Goal: Complete application form: Complete application form

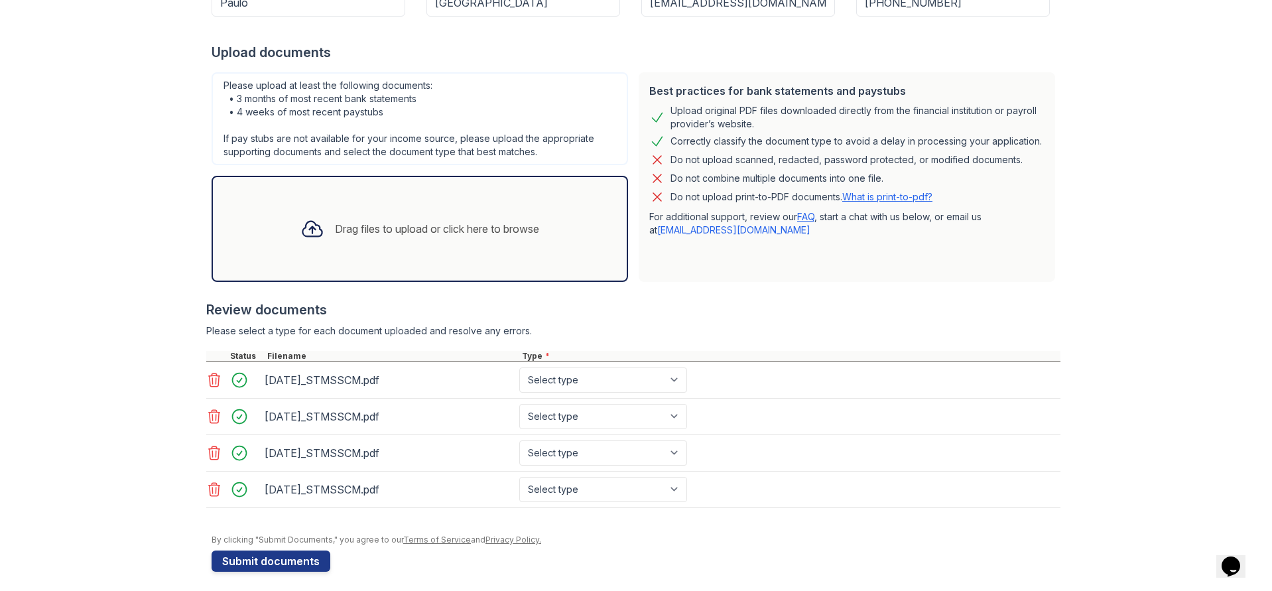
scroll to position [235, 0]
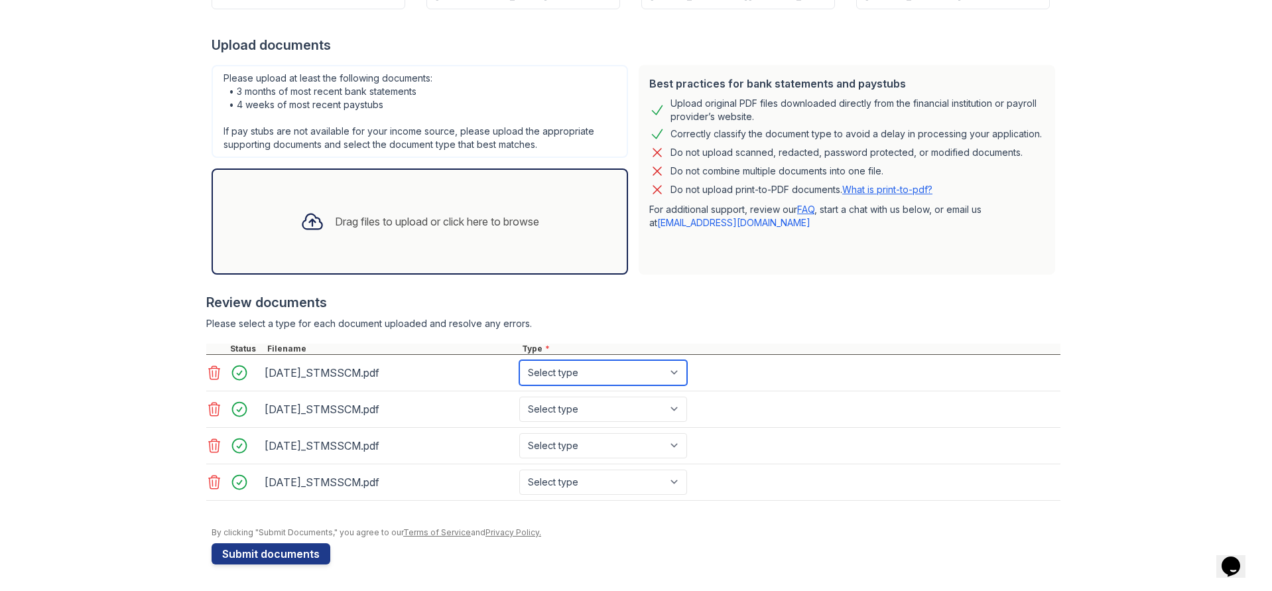
click at [541, 381] on select "Select type Paystub Bank Statement Offer Letter Tax Documents Benefit Award Let…" at bounding box center [603, 372] width 168 height 25
select select "bank_statement"
click at [519, 360] on select "Select type Paystub Bank Statement Offer Letter Tax Documents Benefit Award Let…" at bounding box center [603, 372] width 168 height 25
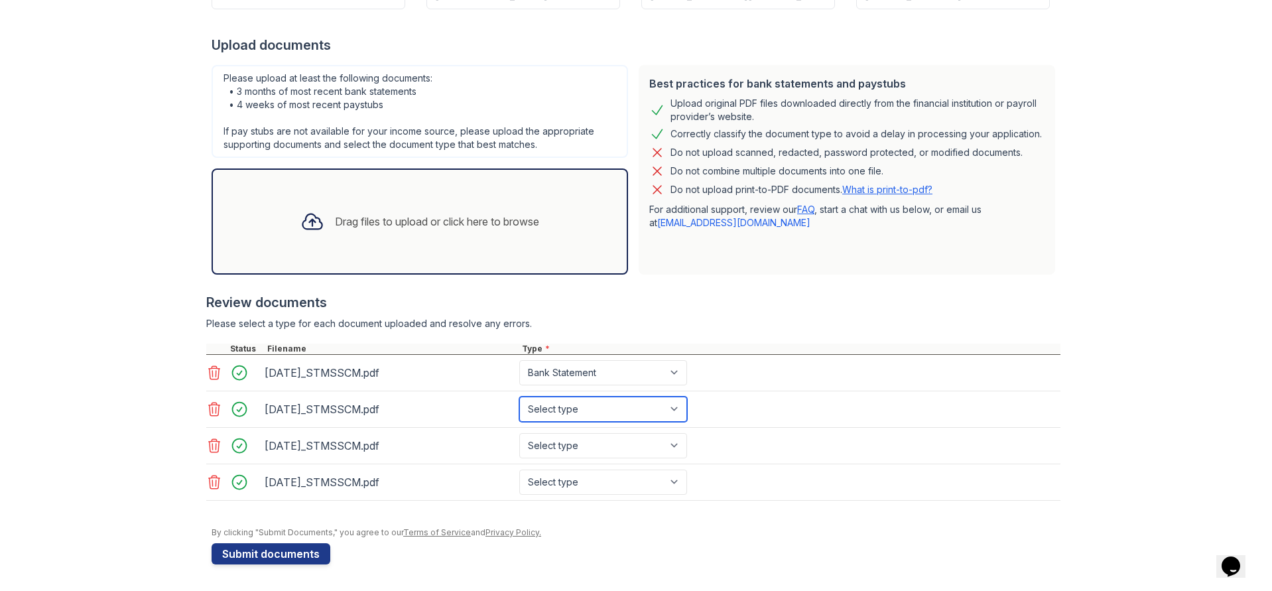
click at [549, 407] on select "Select type Paystub Bank Statement Offer Letter Tax Documents Benefit Award Let…" at bounding box center [603, 409] width 168 height 25
select select "bank_statement"
click at [519, 397] on select "Select type Paystub Bank Statement Offer Letter Tax Documents Benefit Award Let…" at bounding box center [603, 409] width 168 height 25
click at [555, 449] on select "Select type Paystub Bank Statement Offer Letter Tax Documents Benefit Award Let…" at bounding box center [603, 445] width 168 height 25
select select "bank_statement"
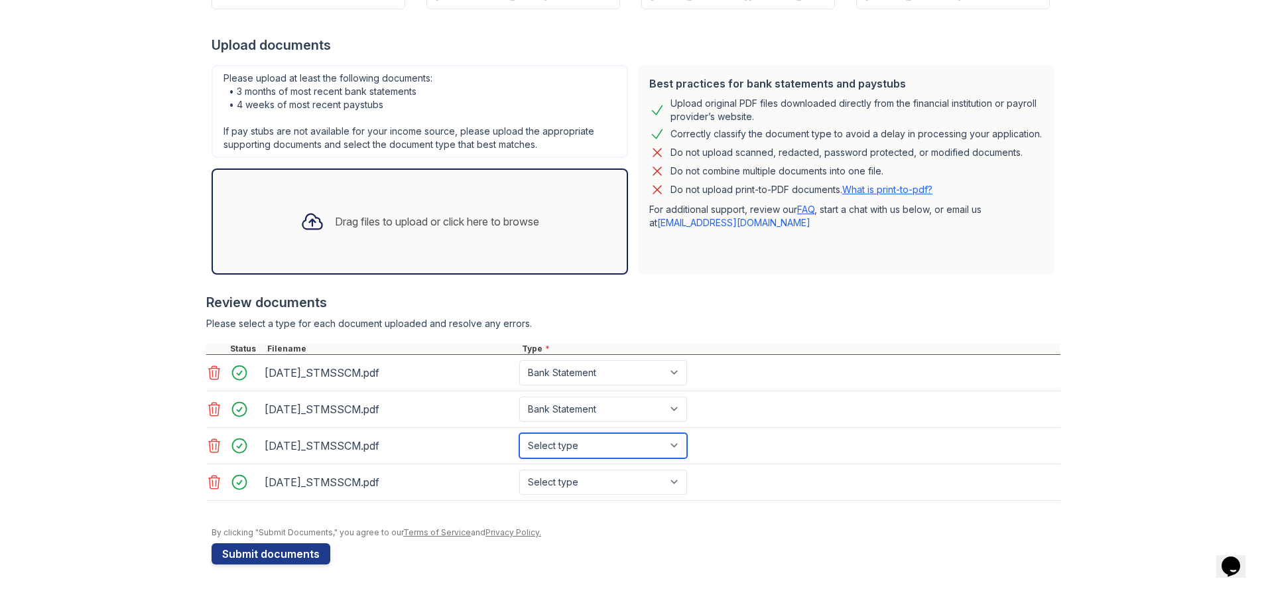
click at [519, 433] on select "Select type Paystub Bank Statement Offer Letter Tax Documents Benefit Award Let…" at bounding box center [603, 445] width 168 height 25
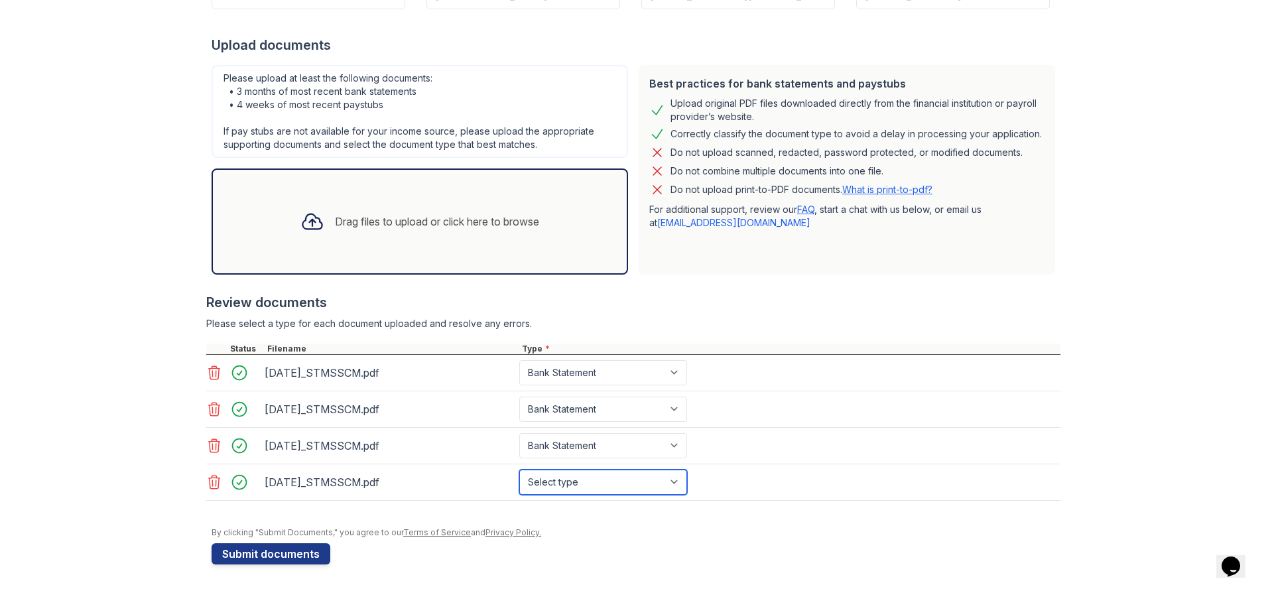
click at [551, 475] on select "Select type Paystub Bank Statement Offer Letter Tax Documents Benefit Award Let…" at bounding box center [603, 482] width 168 height 25
select select "bank_statement"
click at [519, 470] on select "Select type Paystub Bank Statement Offer Letter Tax Documents Benefit Award Let…" at bounding box center [603, 482] width 168 height 25
click at [494, 530] on link "Privacy Policy." at bounding box center [514, 532] width 56 height 10
click at [255, 547] on button "Submit documents" at bounding box center [271, 553] width 119 height 21
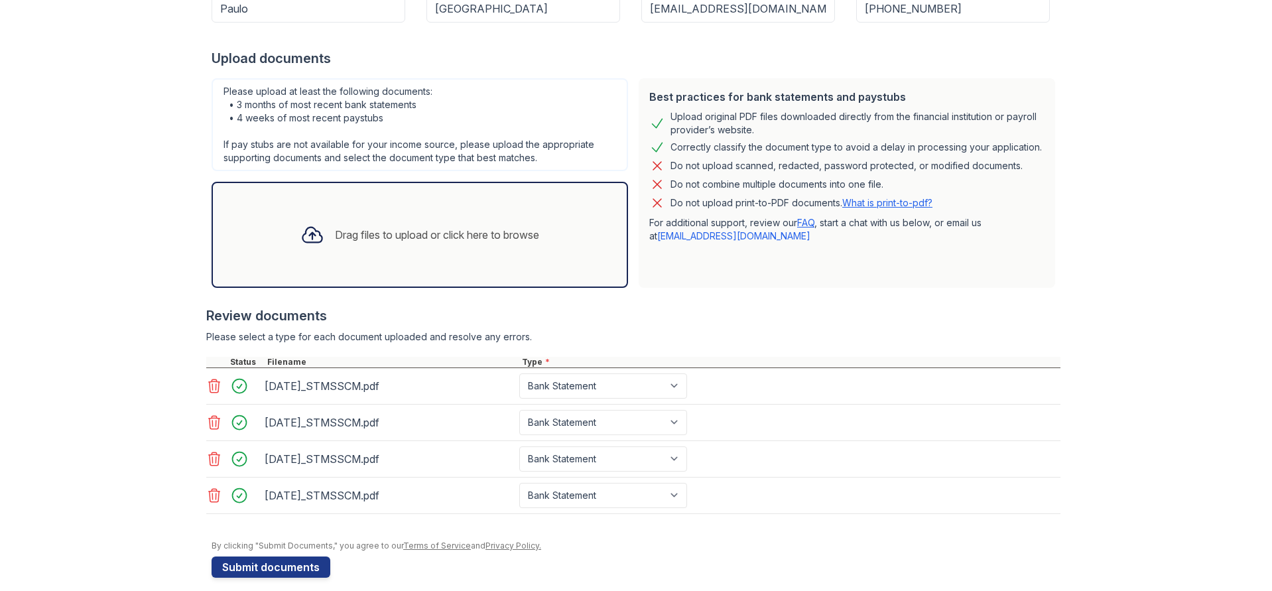
scroll to position [291, 0]
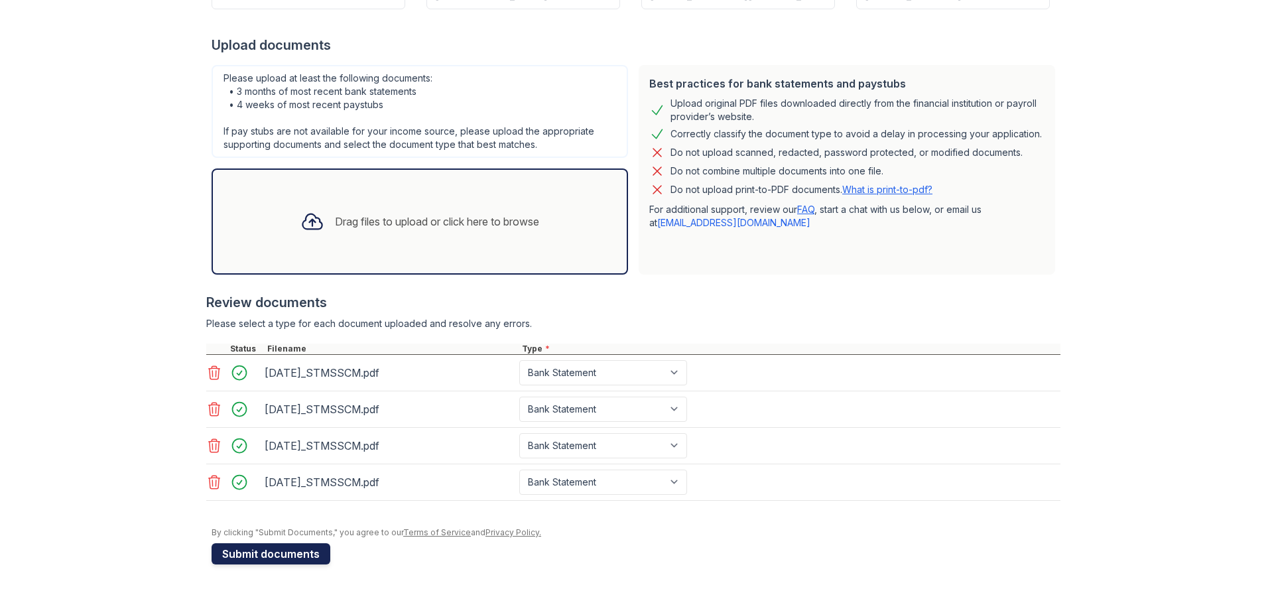
click at [256, 549] on button "Submit documents" at bounding box center [271, 553] width 119 height 21
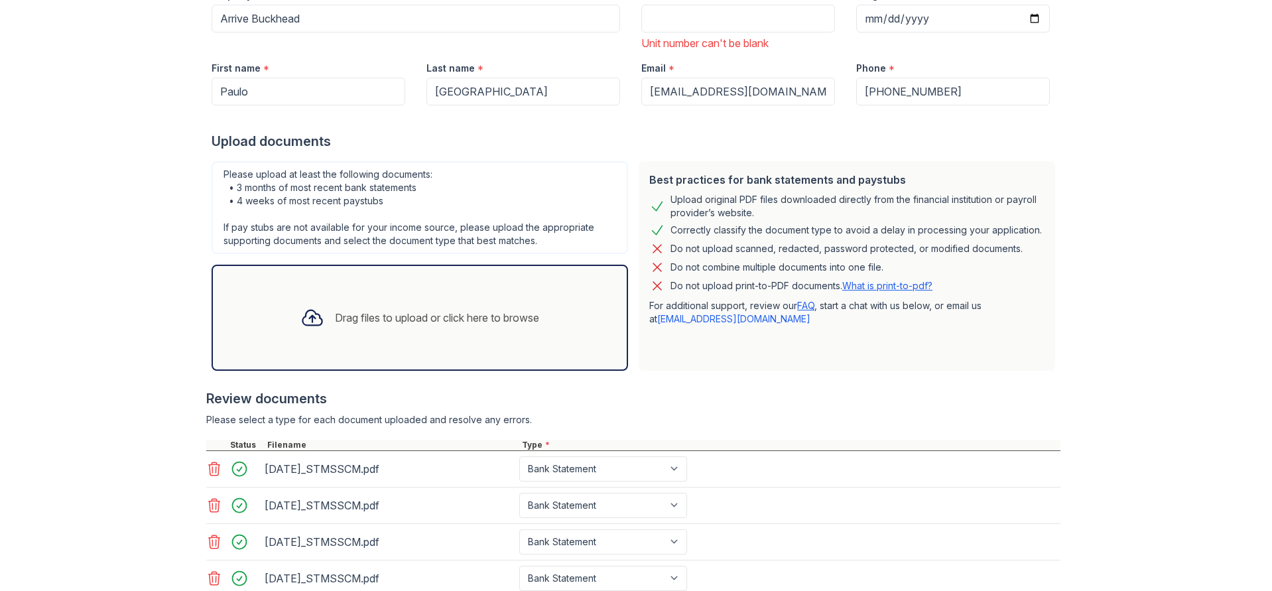
scroll to position [13, 0]
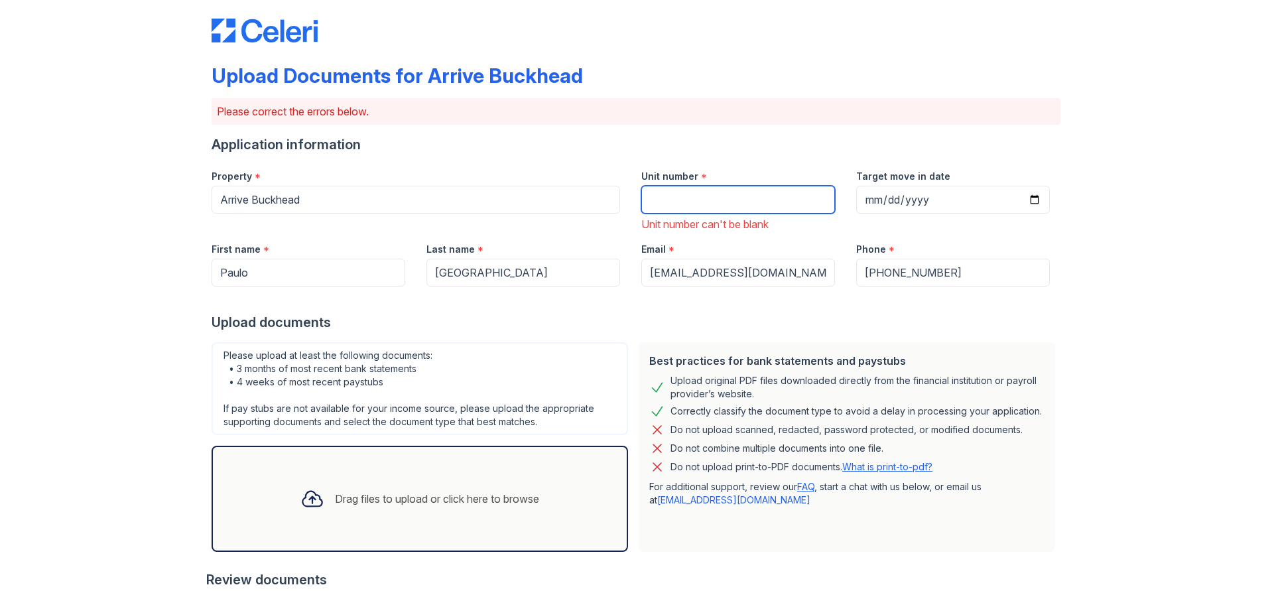
click at [744, 196] on input "Unit number" at bounding box center [738, 200] width 194 height 28
type input "N/A"
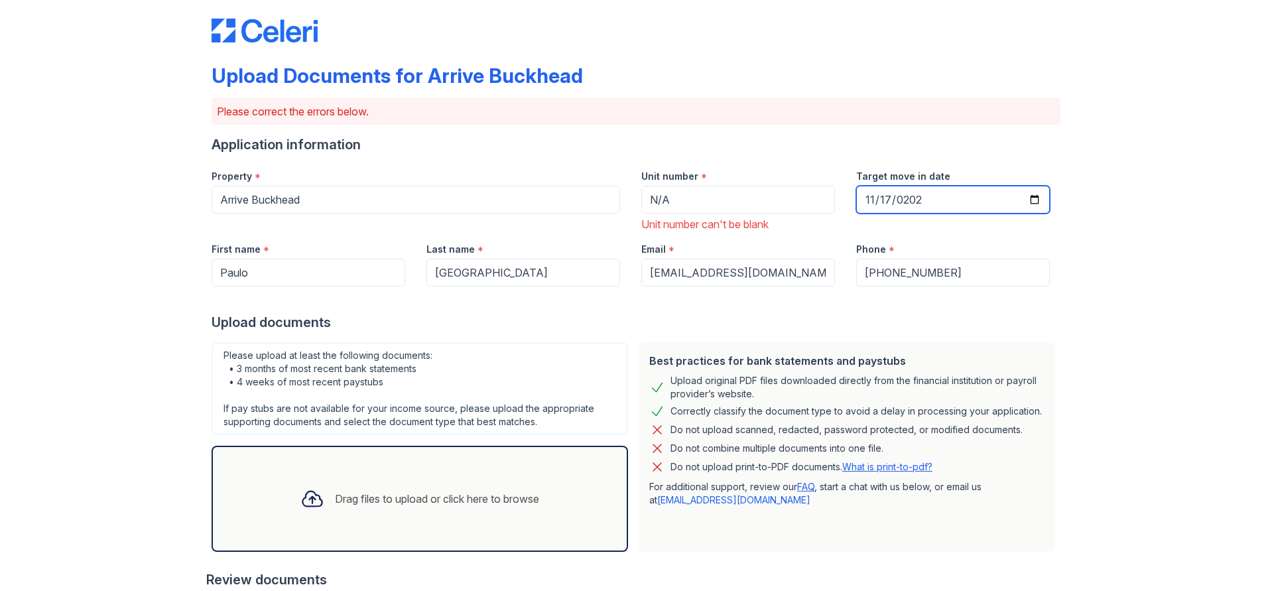
type input "[DATE]"
click at [1097, 245] on div "Upload Documents for Arrive Buckhead Please correct the errors below. Applicati…" at bounding box center [636, 427] width 1230 height 881
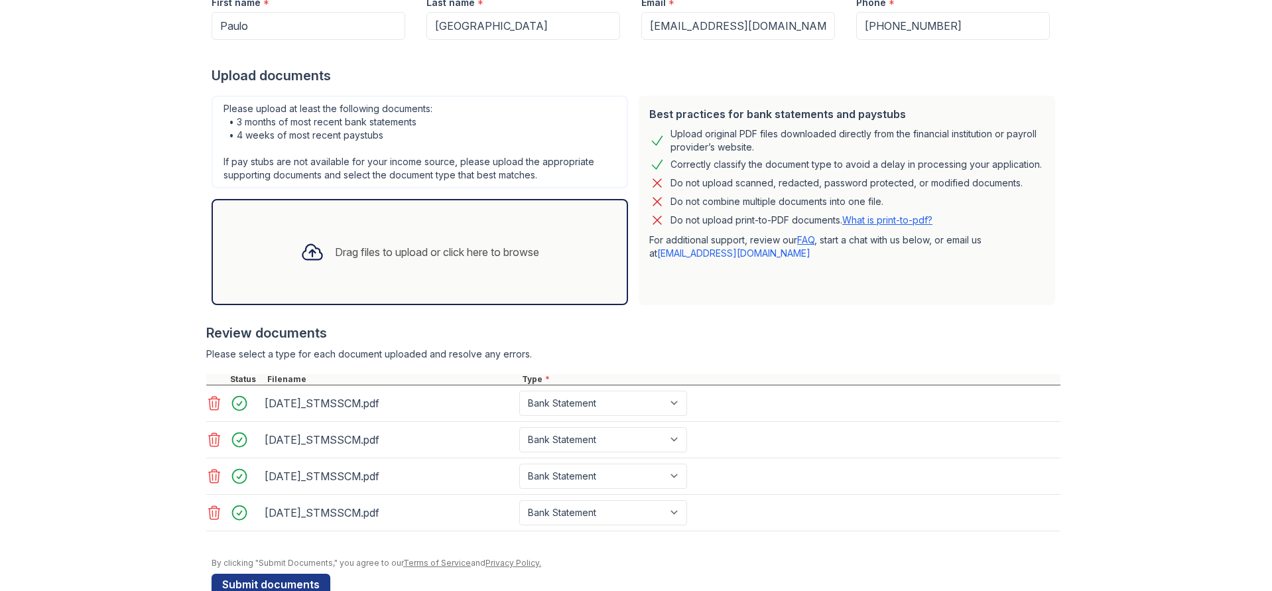
scroll to position [259, 0]
click at [279, 583] on button "Submit documents" at bounding box center [271, 584] width 119 height 21
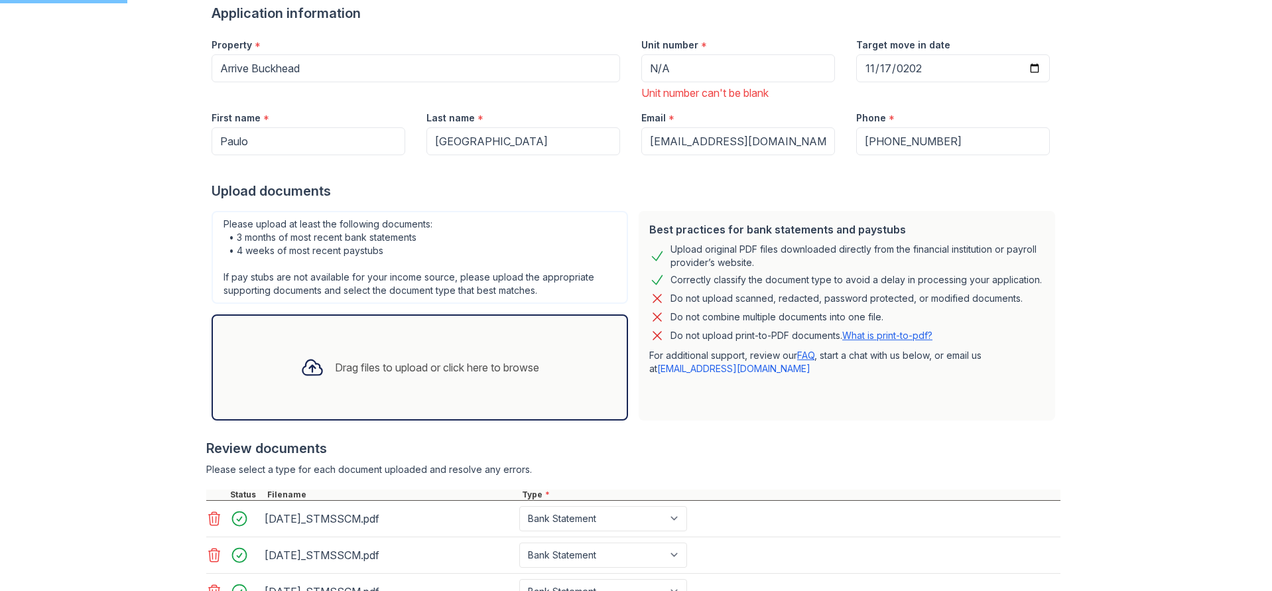
scroll to position [138, 0]
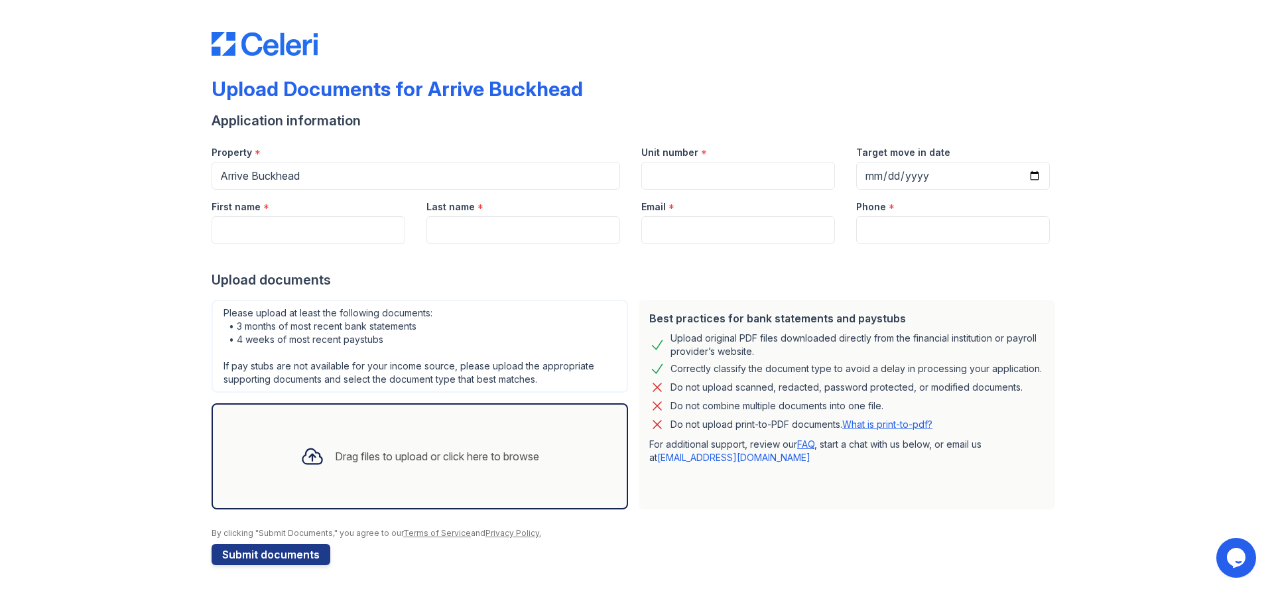
scroll to position [1, 0]
click at [703, 184] on input "Unit number" at bounding box center [738, 175] width 194 height 28
type input "N/A"
click at [847, 168] on div "Target move in date" at bounding box center [953, 162] width 215 height 54
click at [868, 168] on input "Target move in date" at bounding box center [953, 175] width 194 height 28
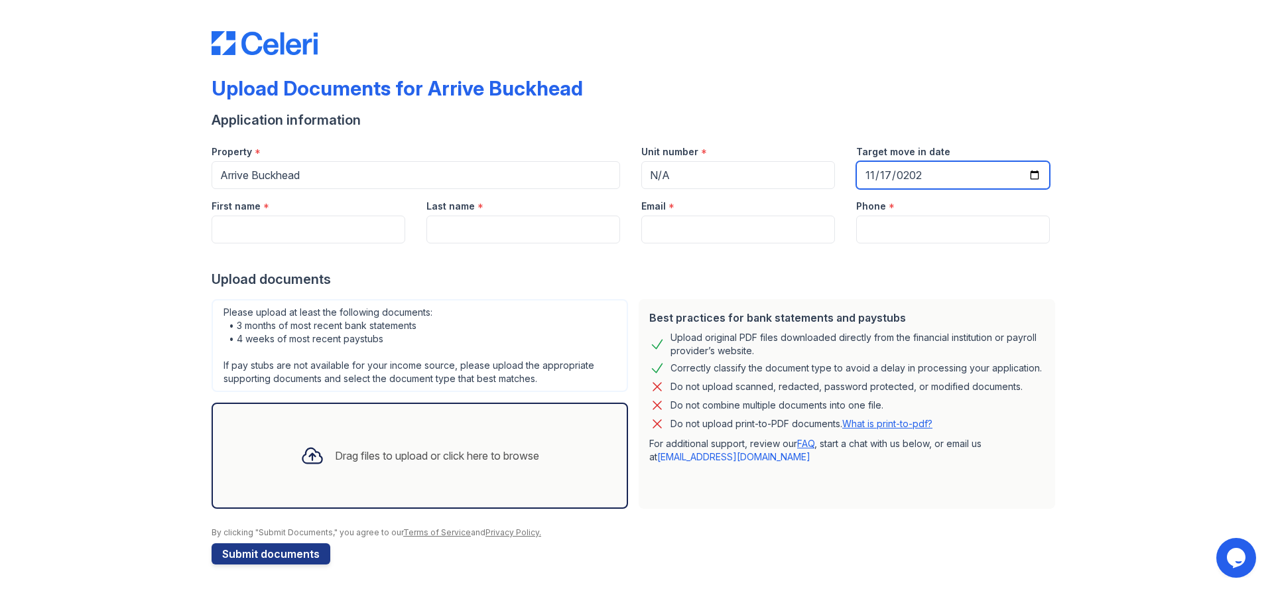
type input "[DATE]"
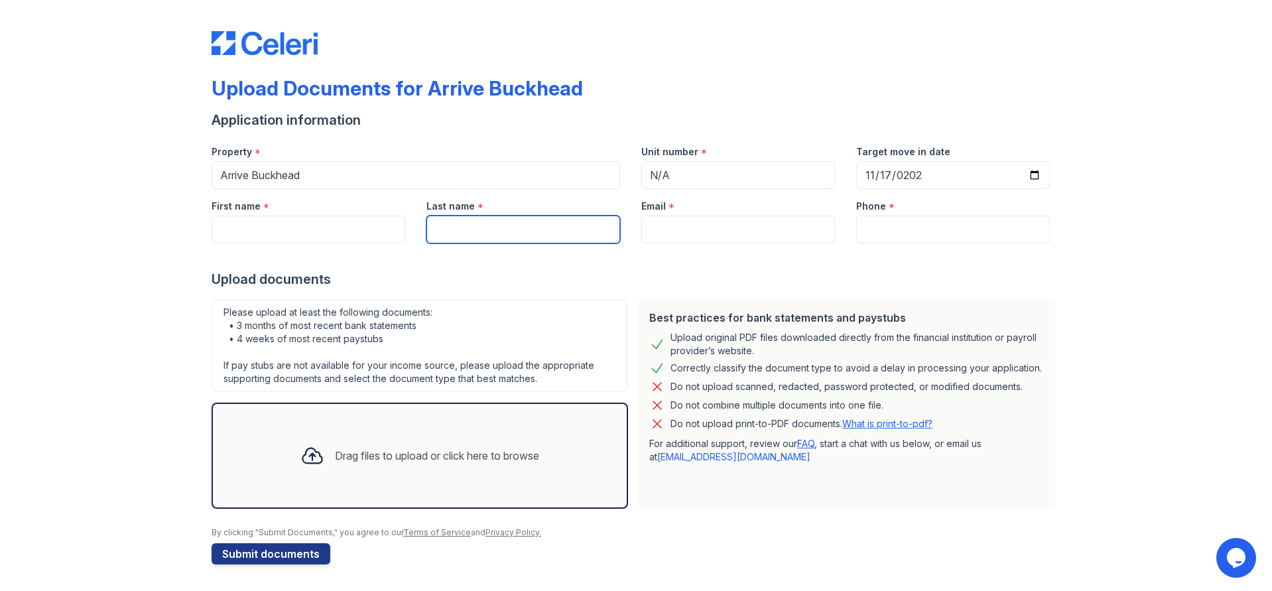
drag, startPoint x: 458, startPoint y: 233, endPoint x: 407, endPoint y: 251, distance: 54.1
click at [458, 233] on input "Last name" at bounding box center [523, 230] width 194 height 28
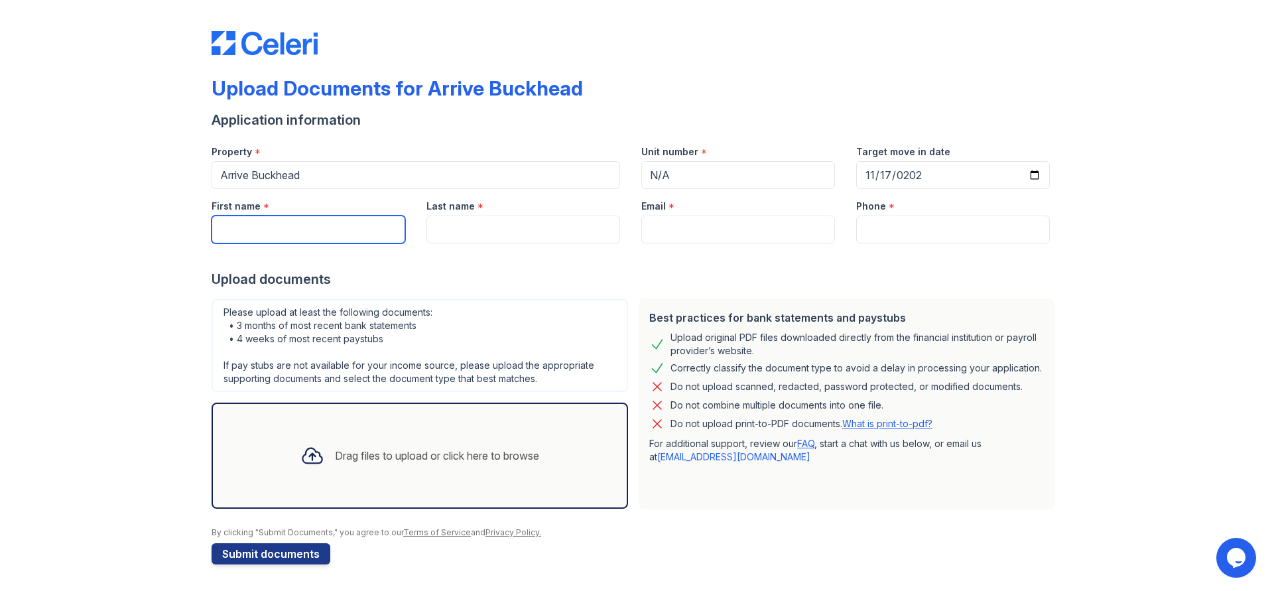
click at [320, 242] on input "First name" at bounding box center [309, 230] width 194 height 28
type input "s"
type input "[PERSON_NAME]"
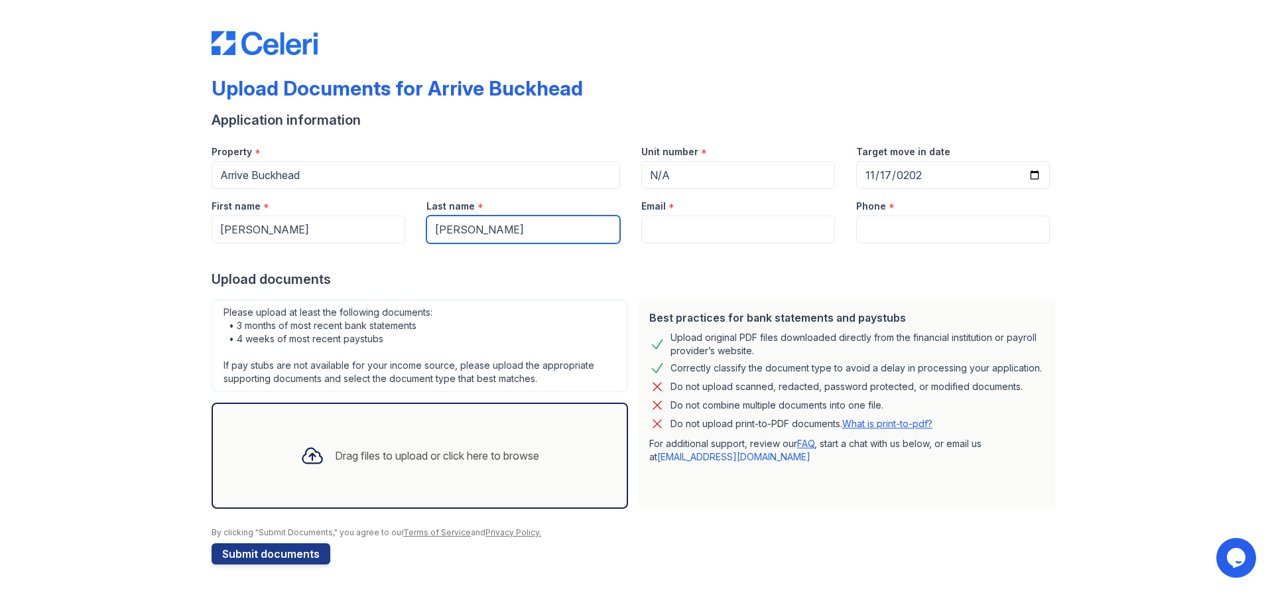
type input "[PERSON_NAME]"
click at [683, 231] on input "Email" at bounding box center [738, 230] width 194 height 28
paste input "[EMAIL_ADDRESS][DOMAIN_NAME]"
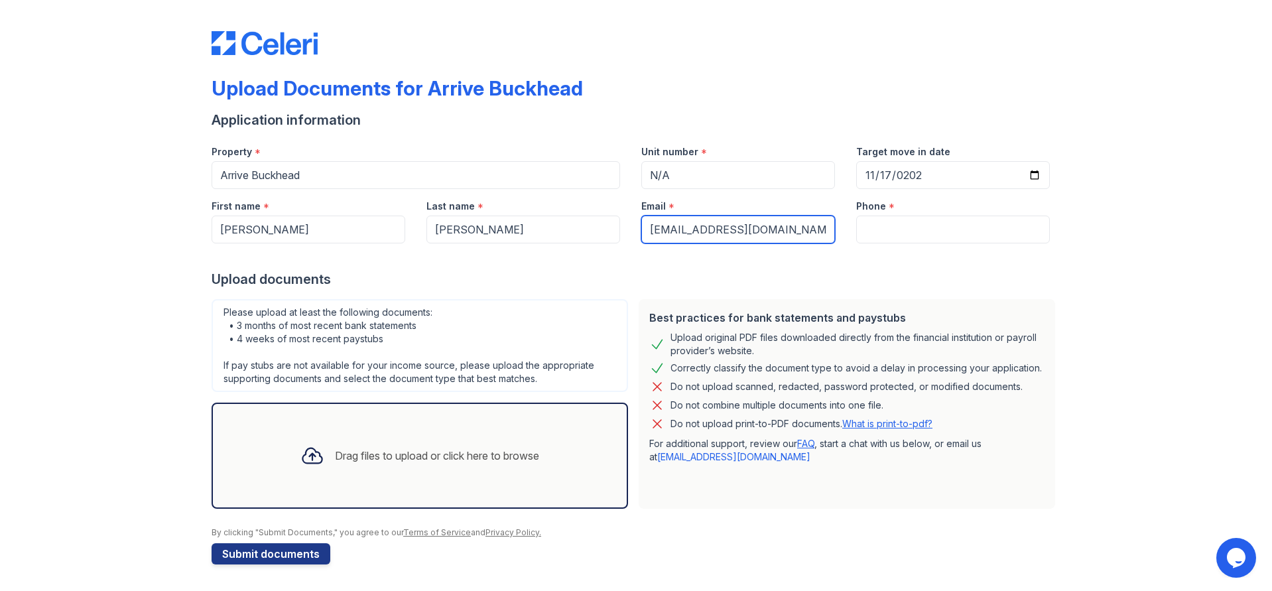
type input "[EMAIL_ADDRESS][DOMAIN_NAME]"
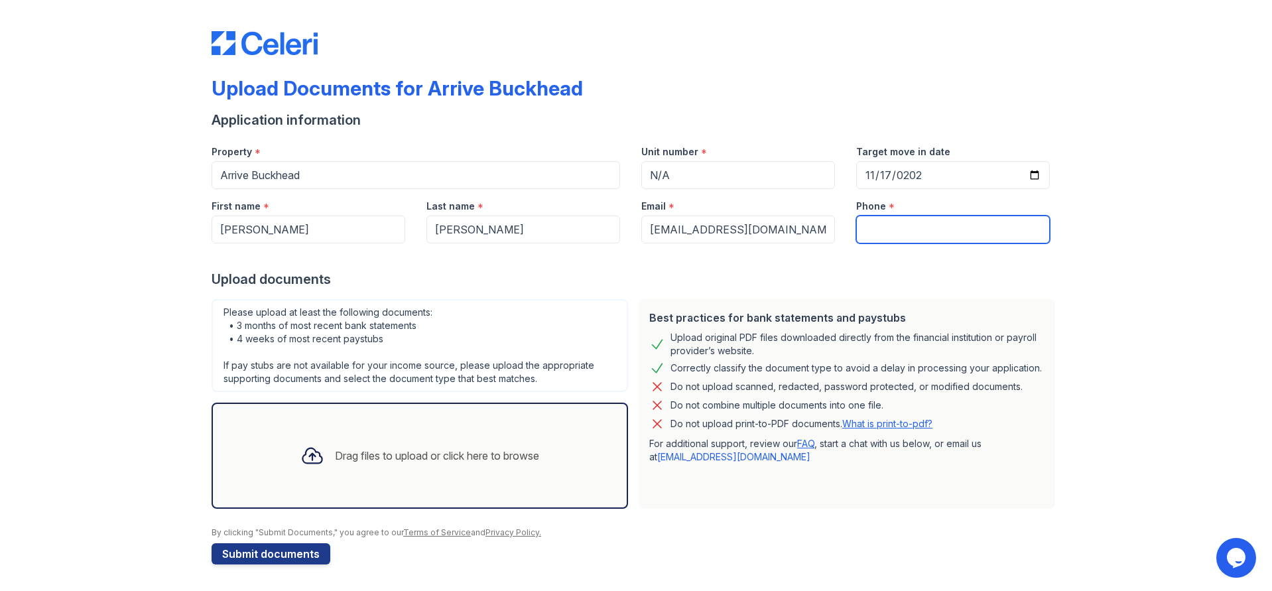
click at [922, 231] on input "Phone" at bounding box center [953, 230] width 194 height 28
paste input "‭+1 (770) 906-7105‬"
type input "‭+1 (770) 906-7105‬"
click at [1179, 342] on div "Upload Documents for Arrive Buckhead Application information Property * Arrive …" at bounding box center [636, 295] width 1230 height 592
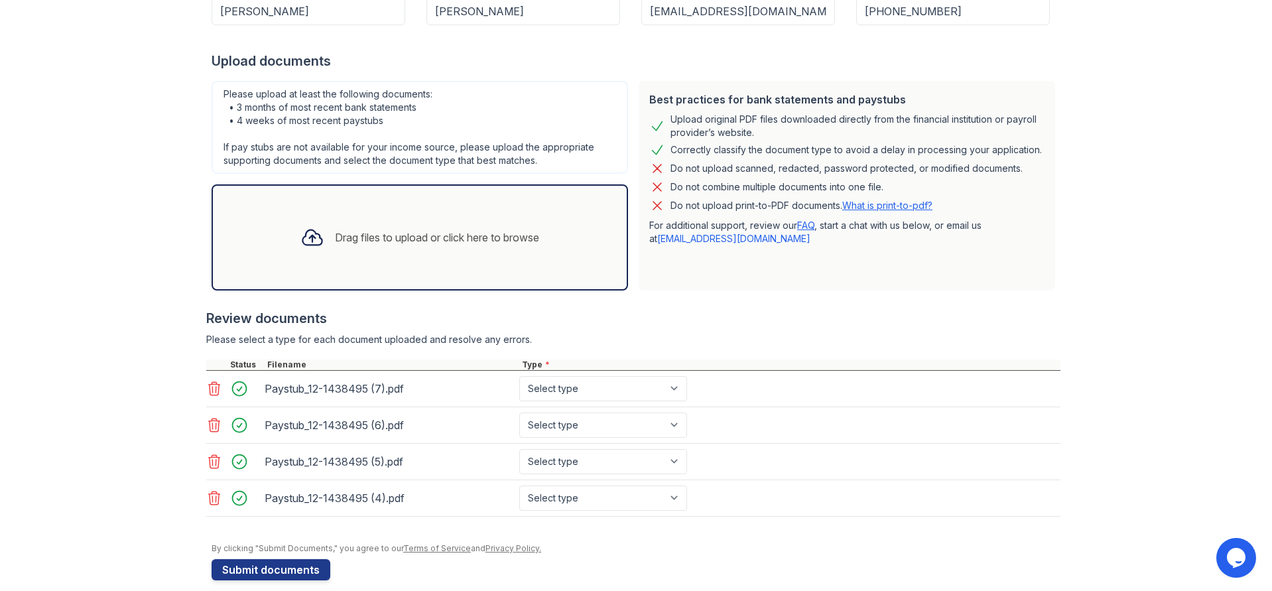
scroll to position [235, 0]
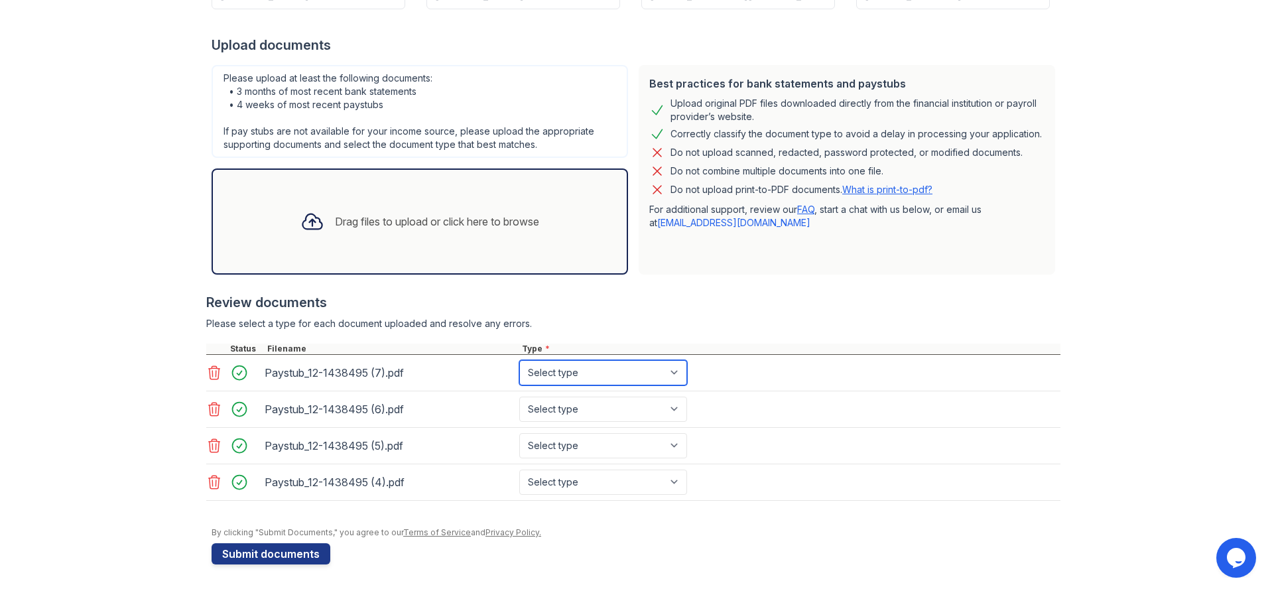
click at [643, 383] on select "Select type Paystub Bank Statement Offer Letter Tax Documents Benefit Award Let…" at bounding box center [603, 372] width 168 height 25
select select "paystub"
click at [519, 360] on select "Select type Paystub Bank Statement Offer Letter Tax Documents Benefit Award Let…" at bounding box center [603, 372] width 168 height 25
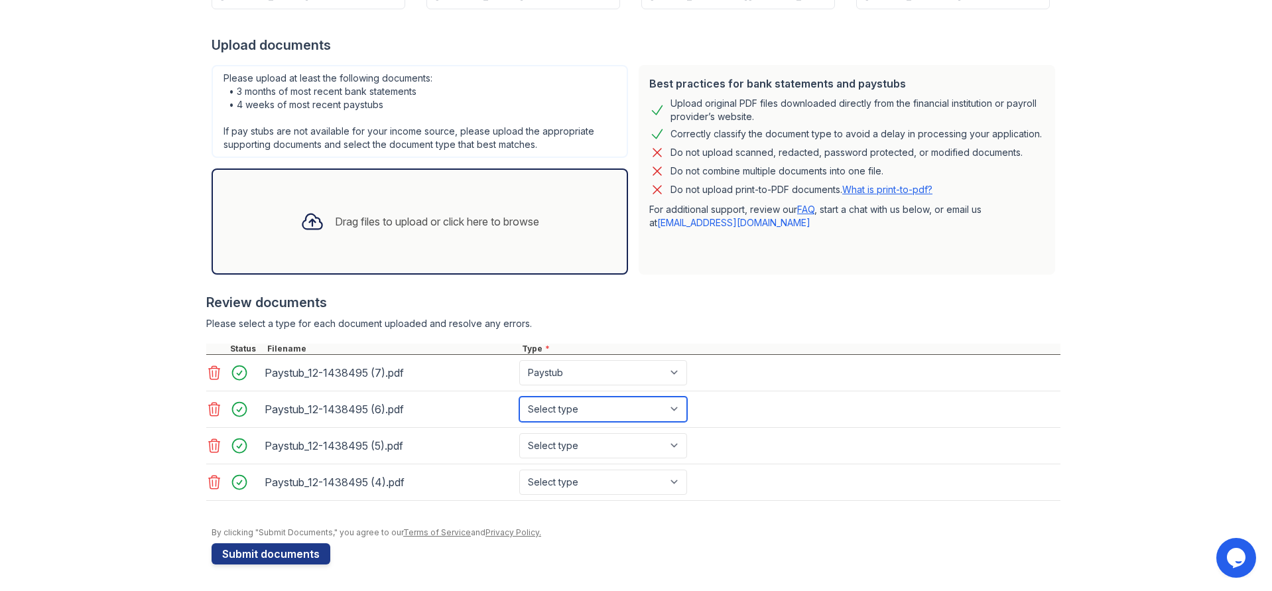
click at [568, 410] on select "Select type Paystub Bank Statement Offer Letter Tax Documents Benefit Award Let…" at bounding box center [603, 409] width 168 height 25
select select "paystub"
click at [519, 397] on select "Select type Paystub Bank Statement Offer Letter Tax Documents Benefit Award Let…" at bounding box center [603, 409] width 168 height 25
click at [566, 441] on select "Select type Paystub Bank Statement Offer Letter Tax Documents Benefit Award Let…" at bounding box center [603, 445] width 168 height 25
select select "paystub"
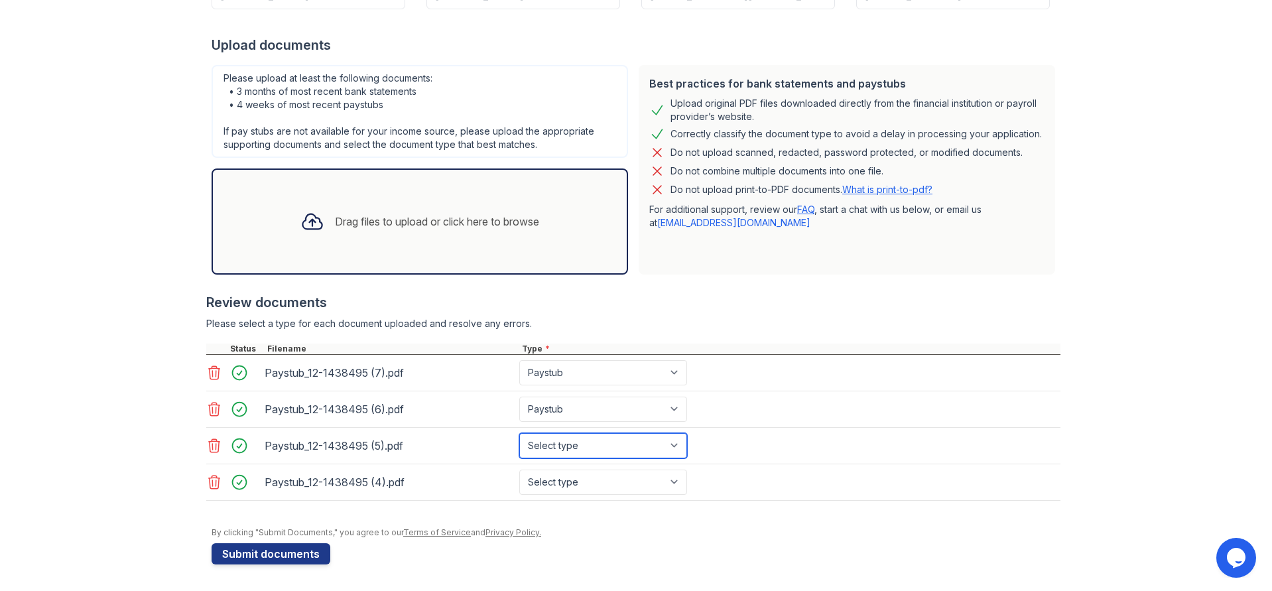
click at [519, 433] on select "Select type Paystub Bank Statement Offer Letter Tax Documents Benefit Award Let…" at bounding box center [603, 445] width 168 height 25
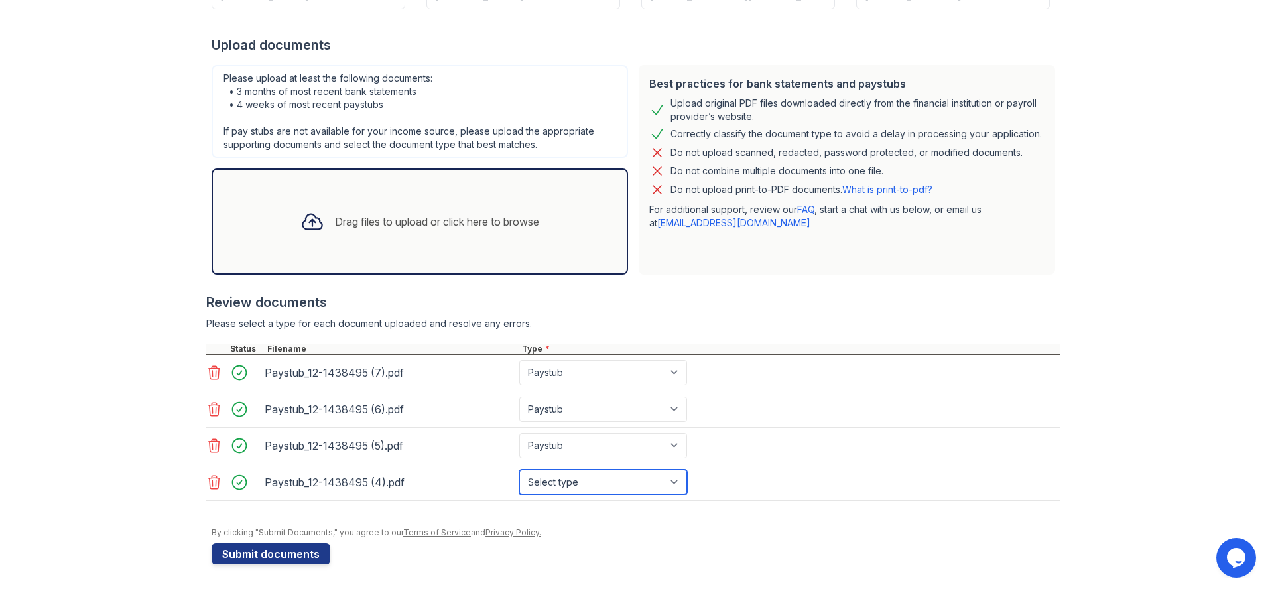
click at [565, 474] on select "Select type Paystub Bank Statement Offer Letter Tax Documents Benefit Award Let…" at bounding box center [603, 482] width 168 height 25
select select "paystub"
click at [519, 470] on select "Select type Paystub Bank Statement Offer Letter Tax Documents Benefit Award Let…" at bounding box center [603, 482] width 168 height 25
click at [283, 558] on button "Submit documents" at bounding box center [271, 553] width 119 height 21
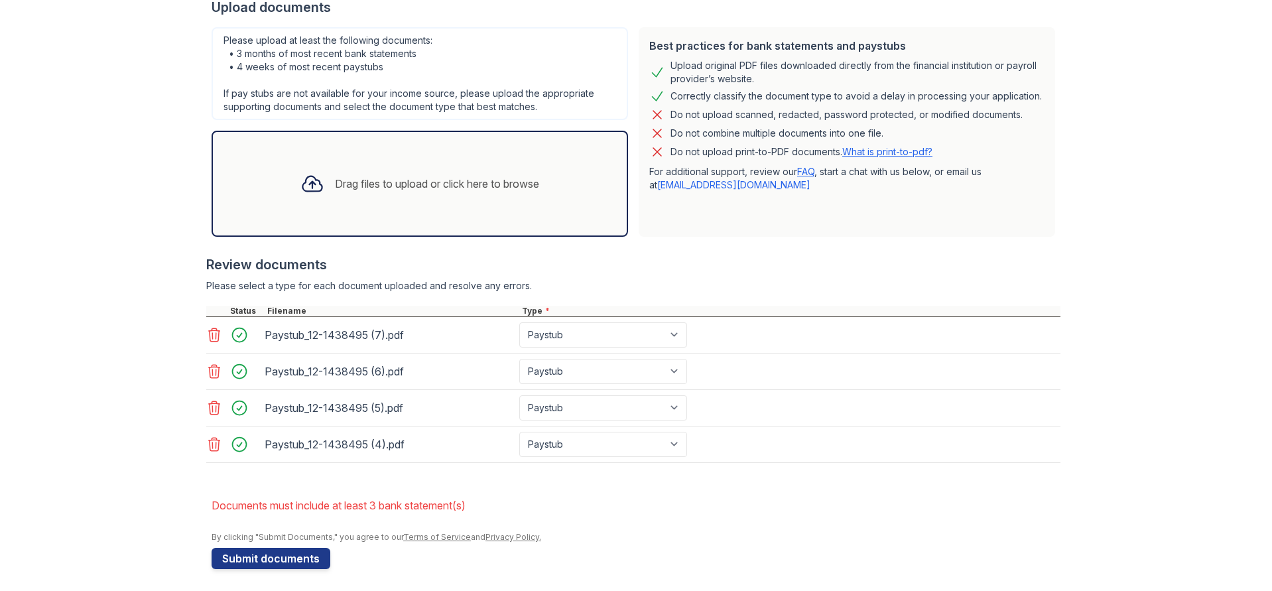
scroll to position [314, 0]
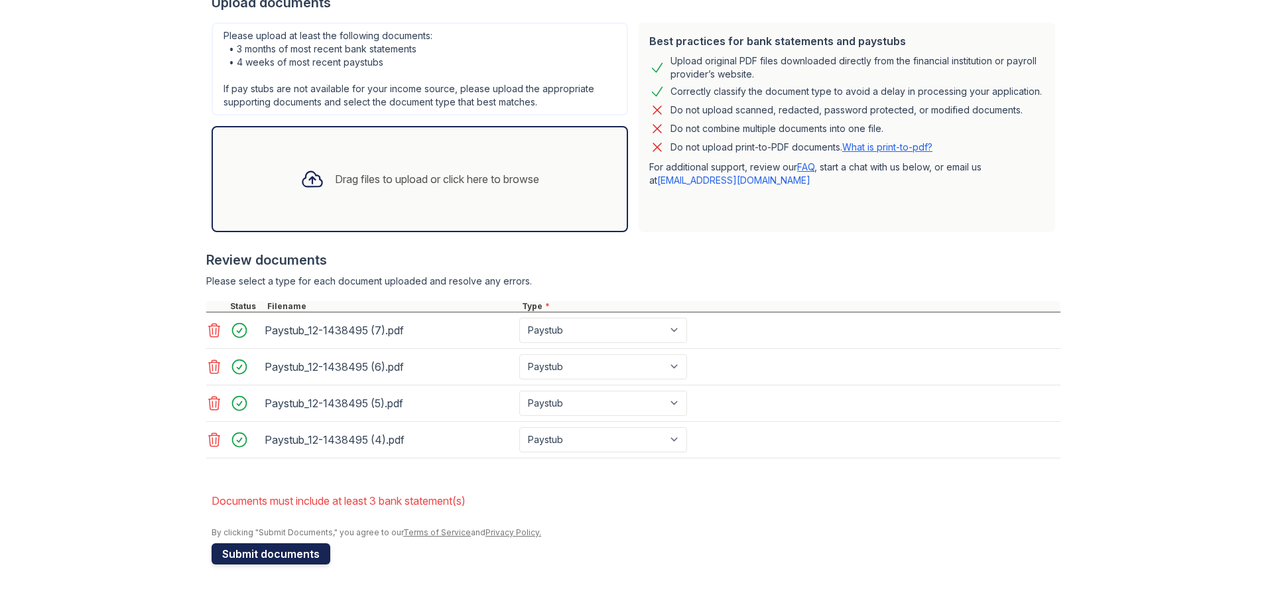
click at [290, 558] on button "Submit documents" at bounding box center [271, 553] width 119 height 21
click at [213, 330] on icon at bounding box center [214, 330] width 11 height 13
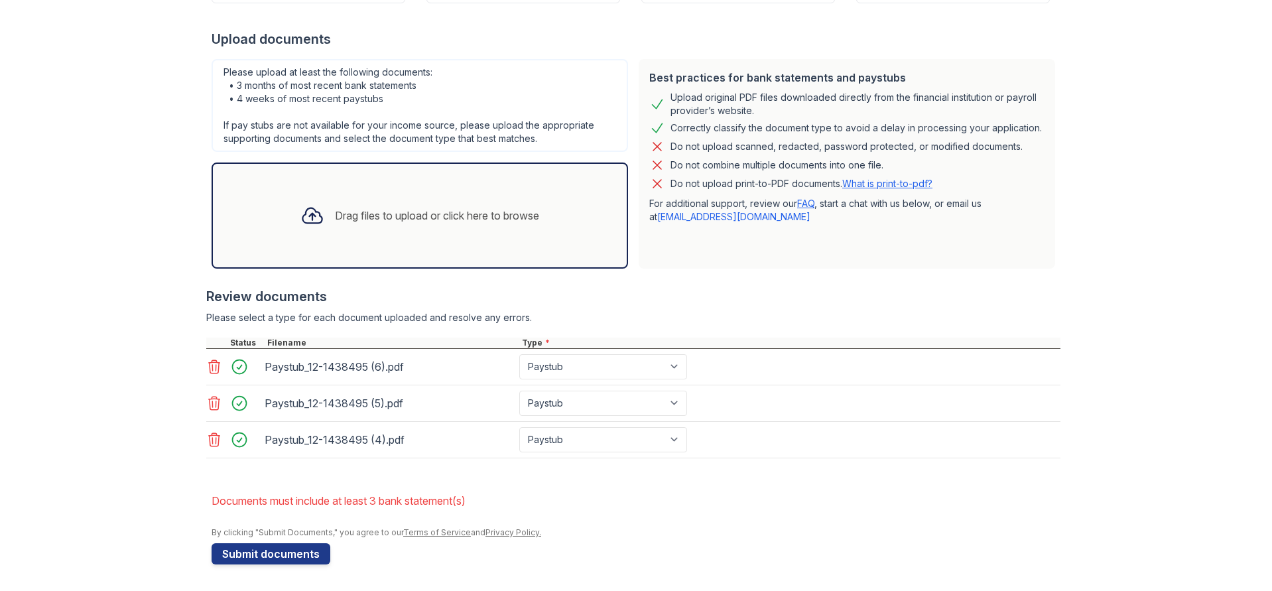
click at [209, 365] on icon at bounding box center [214, 366] width 11 height 13
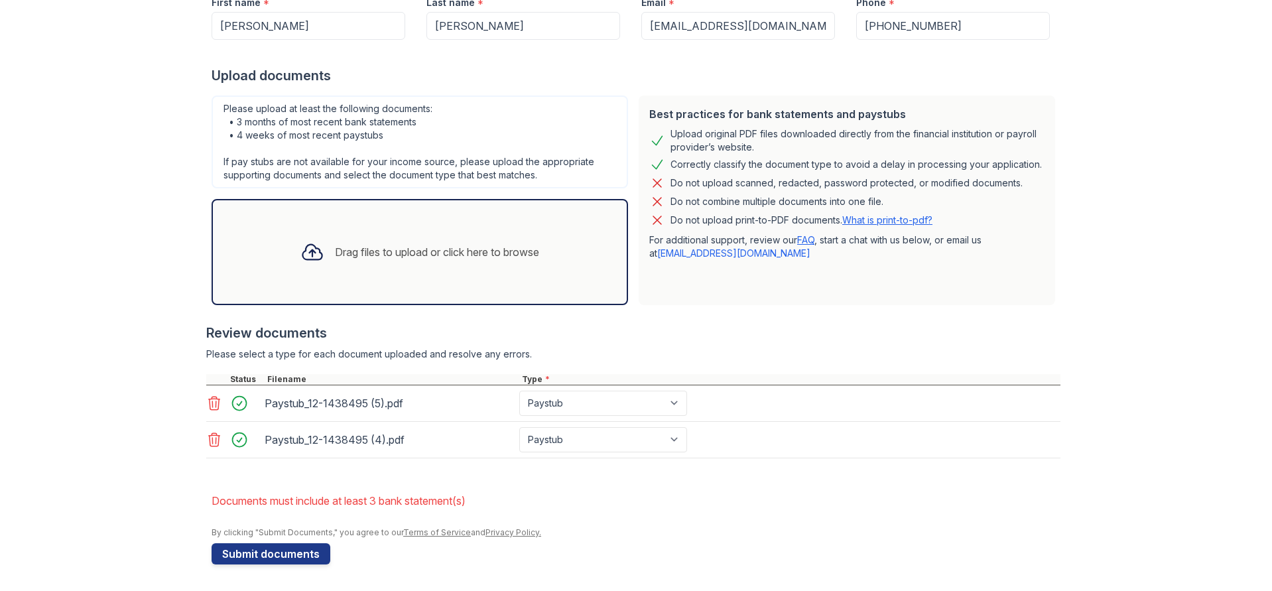
click at [211, 406] on icon at bounding box center [214, 403] width 11 height 13
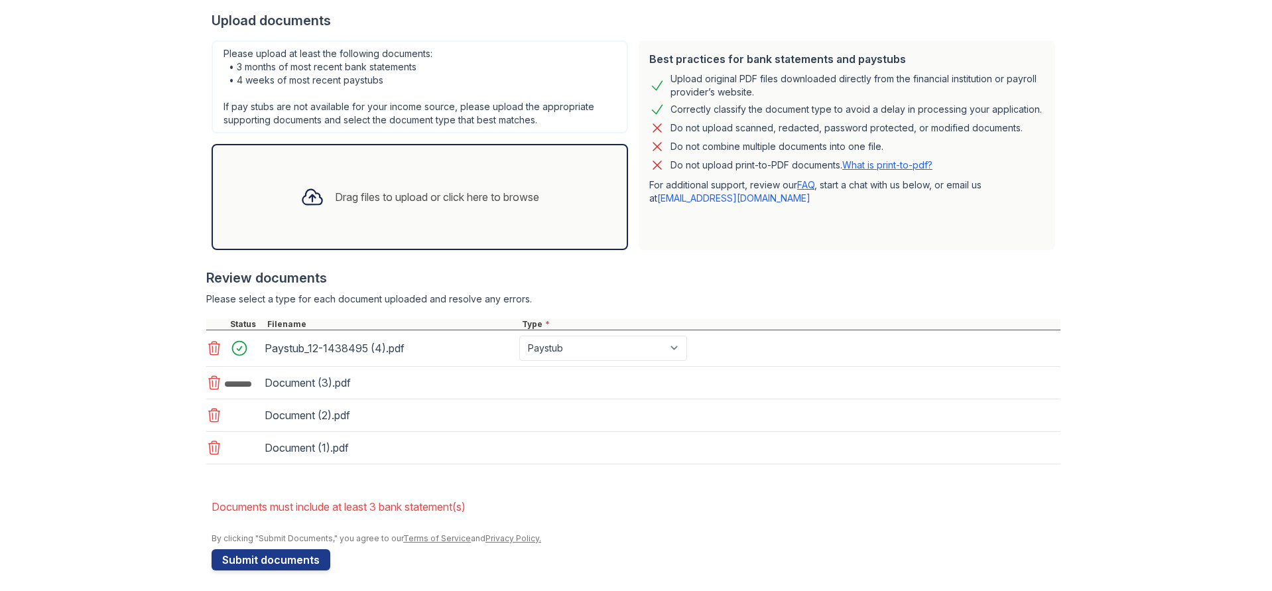
scroll to position [302, 0]
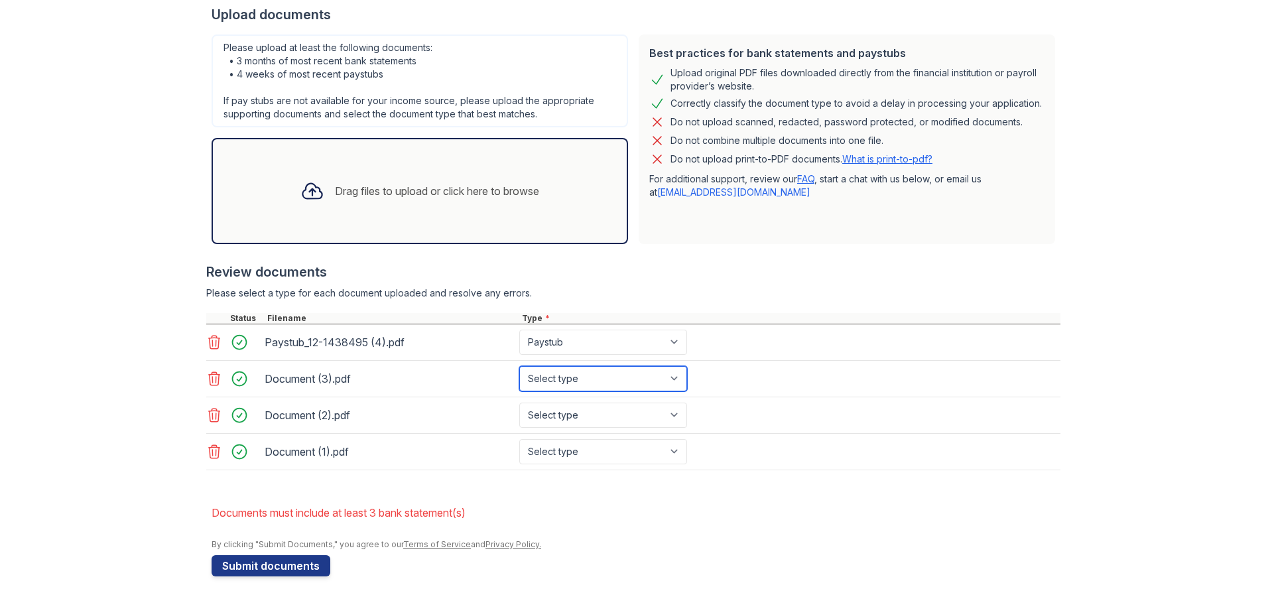
click at [553, 376] on select "Select type Paystub Bank Statement Offer Letter Tax Documents Benefit Award Let…" at bounding box center [603, 378] width 168 height 25
select select "bank_statement"
click at [519, 366] on select "Select type Paystub Bank Statement Offer Letter Tax Documents Benefit Award Let…" at bounding box center [603, 378] width 168 height 25
click at [560, 416] on select "Select type Paystub Bank Statement Offer Letter Tax Documents Benefit Award Let…" at bounding box center [603, 415] width 168 height 25
select select "bank_statement"
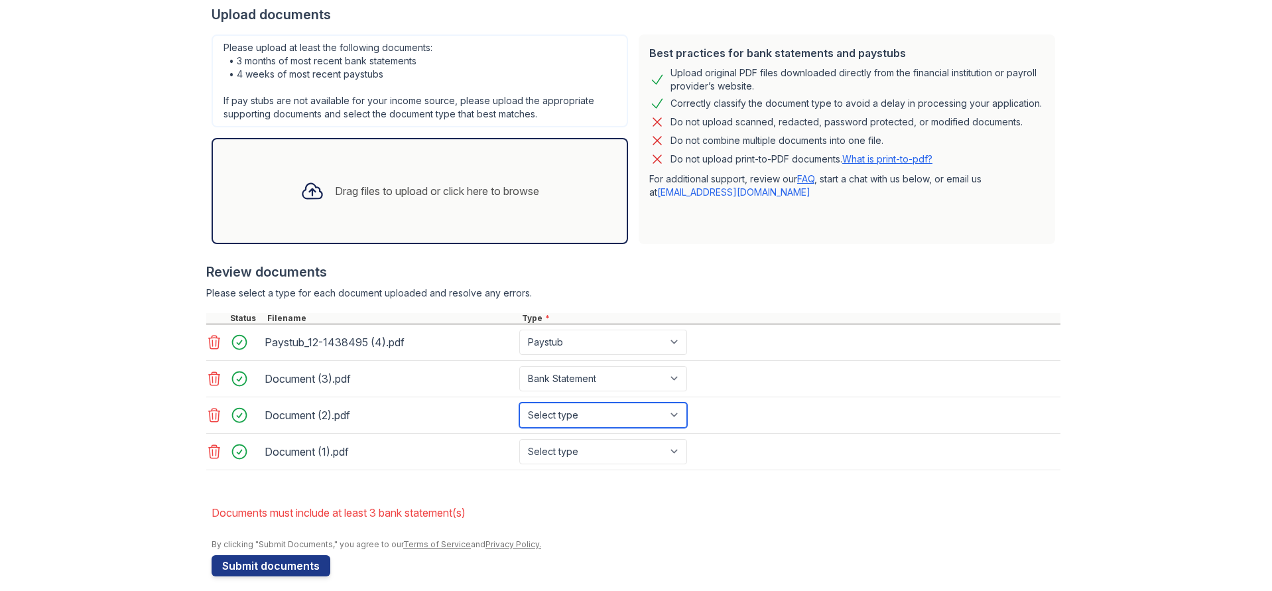
click at [519, 403] on select "Select type Paystub Bank Statement Offer Letter Tax Documents Benefit Award Let…" at bounding box center [603, 415] width 168 height 25
click at [554, 450] on select "Select type Paystub Bank Statement Offer Letter Tax Documents Benefit Award Let…" at bounding box center [603, 451] width 168 height 25
select select "bank_statement"
click at [519, 439] on select "Select type Paystub Bank Statement Offer Letter Tax Documents Benefit Award Let…" at bounding box center [603, 451] width 168 height 25
click at [269, 566] on button "Submit documents" at bounding box center [271, 565] width 119 height 21
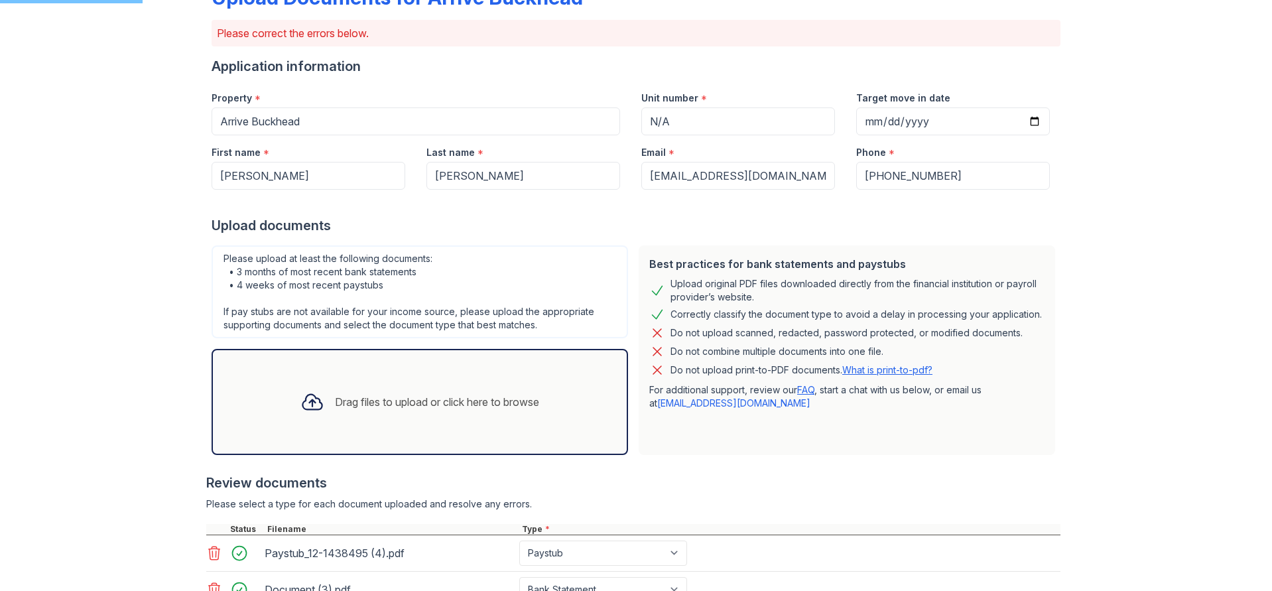
scroll to position [0, 0]
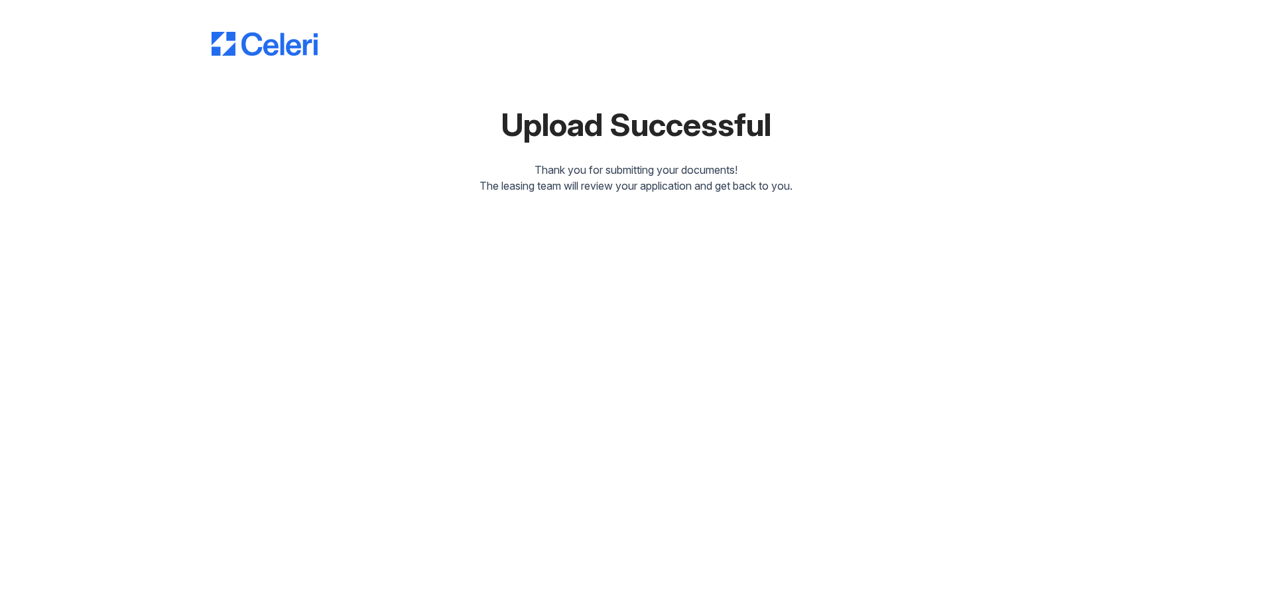
click at [763, 214] on div "Upload Successful Thank you for submitting your documents! The leasing team wil…" at bounding box center [636, 107] width 1230 height 215
